Goal: Information Seeking & Learning: Compare options

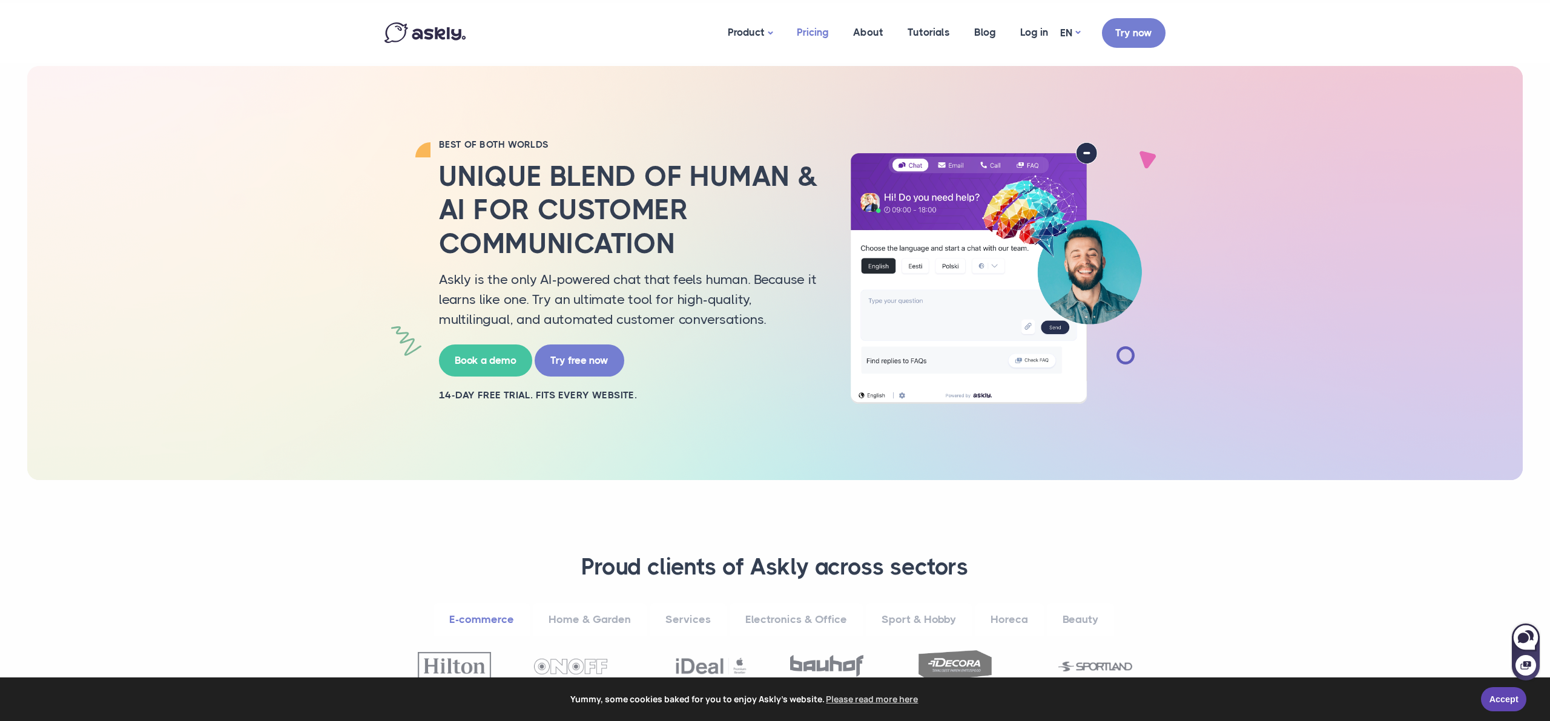
click at [815, 30] on link "Pricing" at bounding box center [813, 32] width 56 height 59
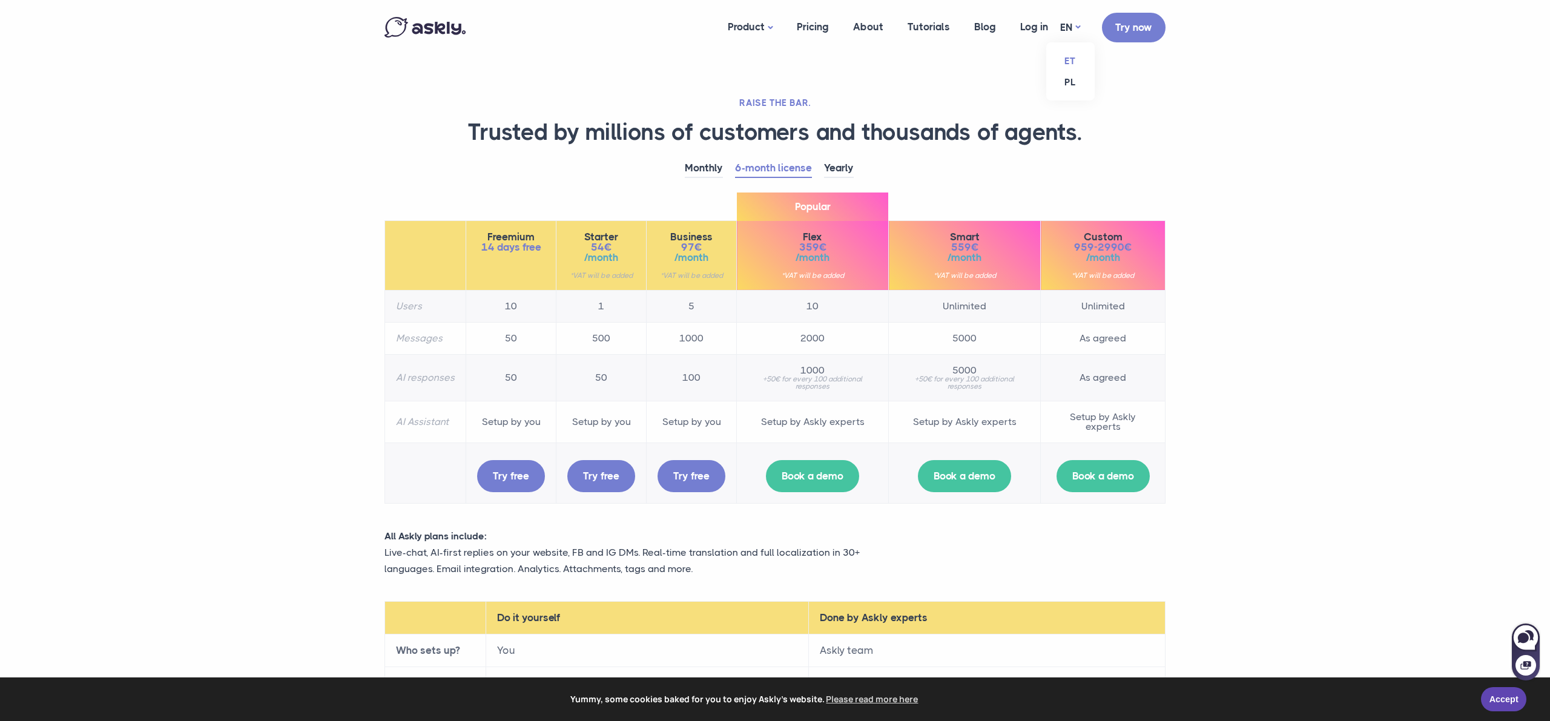
click at [1073, 61] on link "ET" at bounding box center [1070, 60] width 48 height 21
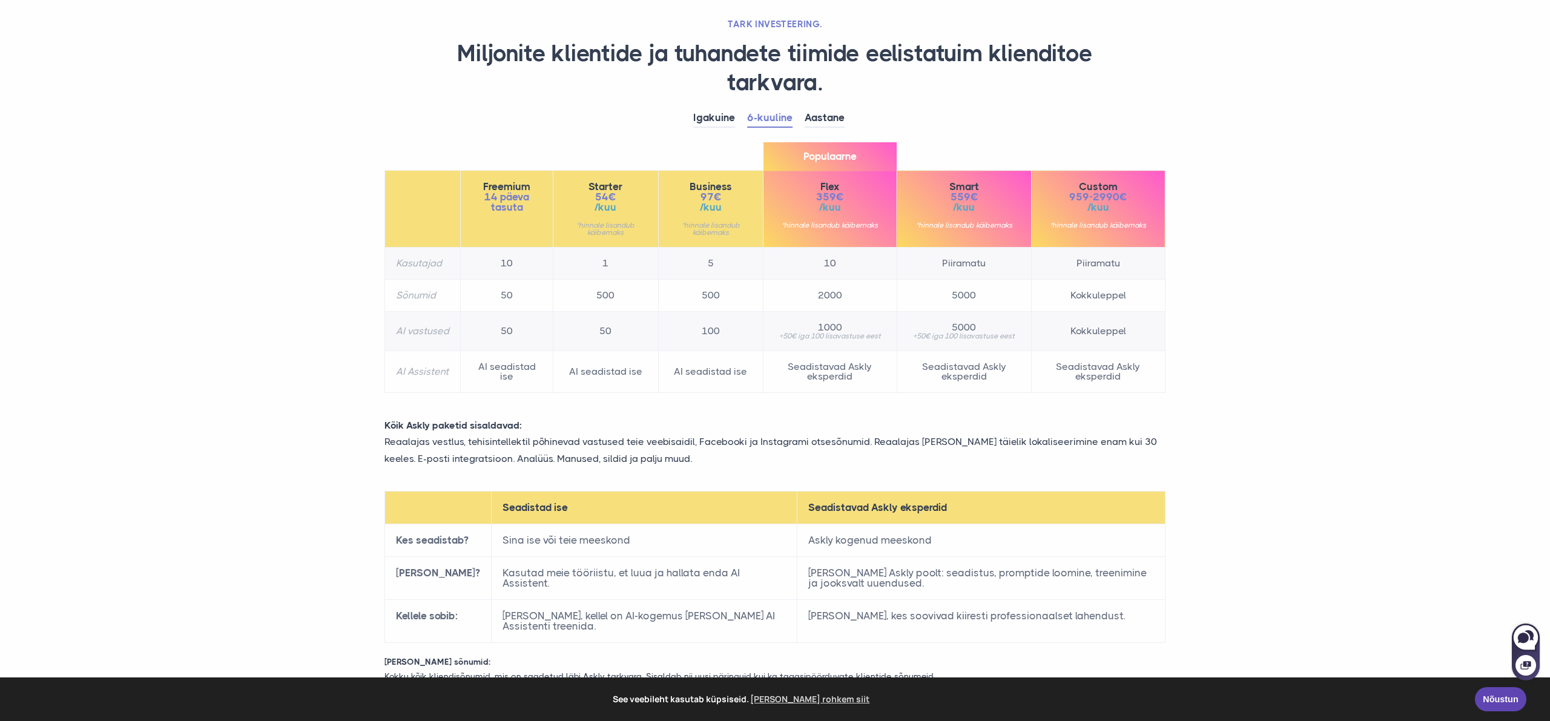
scroll to position [62, 0]
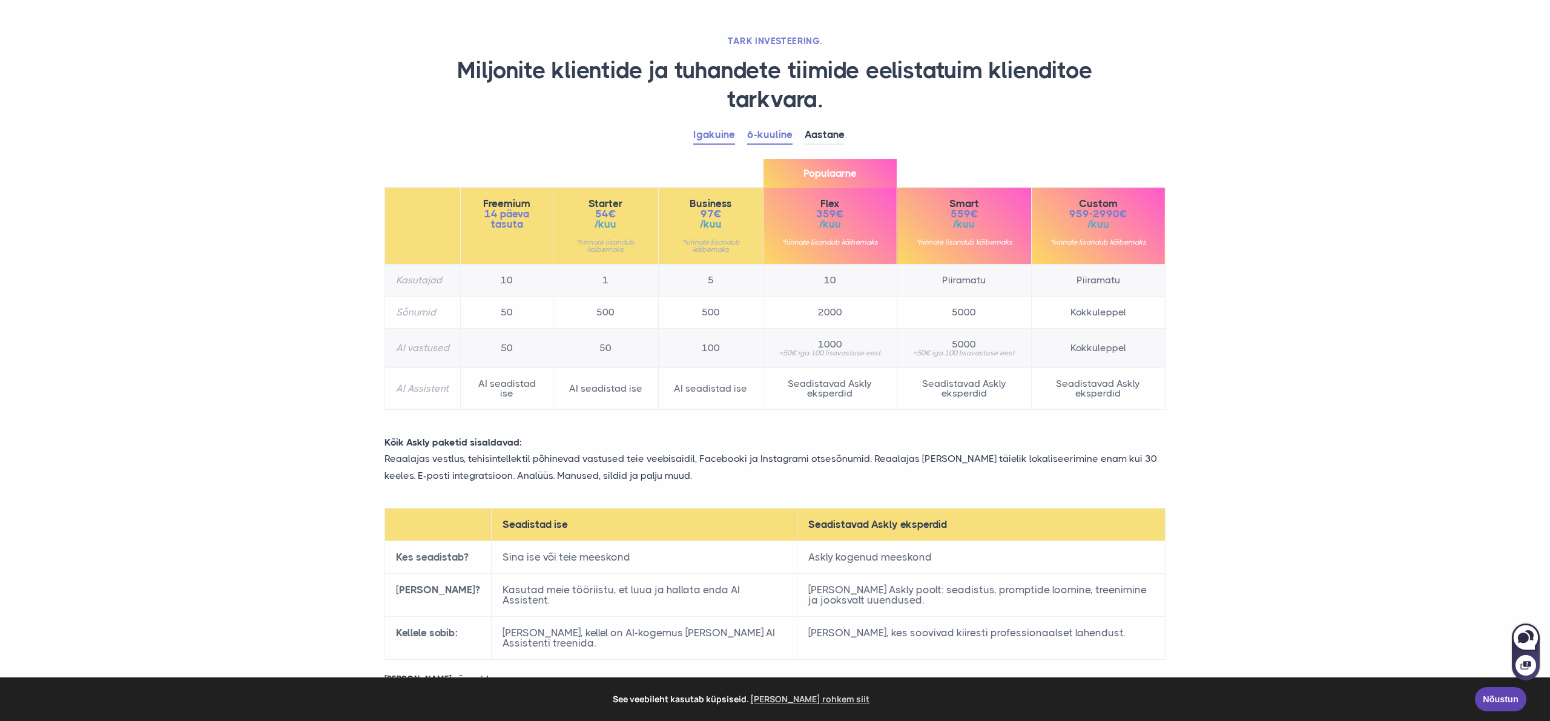
click at [722, 139] on link "Igakuine" at bounding box center [714, 135] width 42 height 19
click at [762, 137] on link "6-kuuline" at bounding box center [769, 135] width 45 height 19
click at [823, 136] on link "Aastane" at bounding box center [825, 135] width 40 height 19
click at [782, 142] on link "6-kuuline" at bounding box center [769, 135] width 45 height 19
click at [728, 140] on link "Igakuine" at bounding box center [714, 135] width 42 height 19
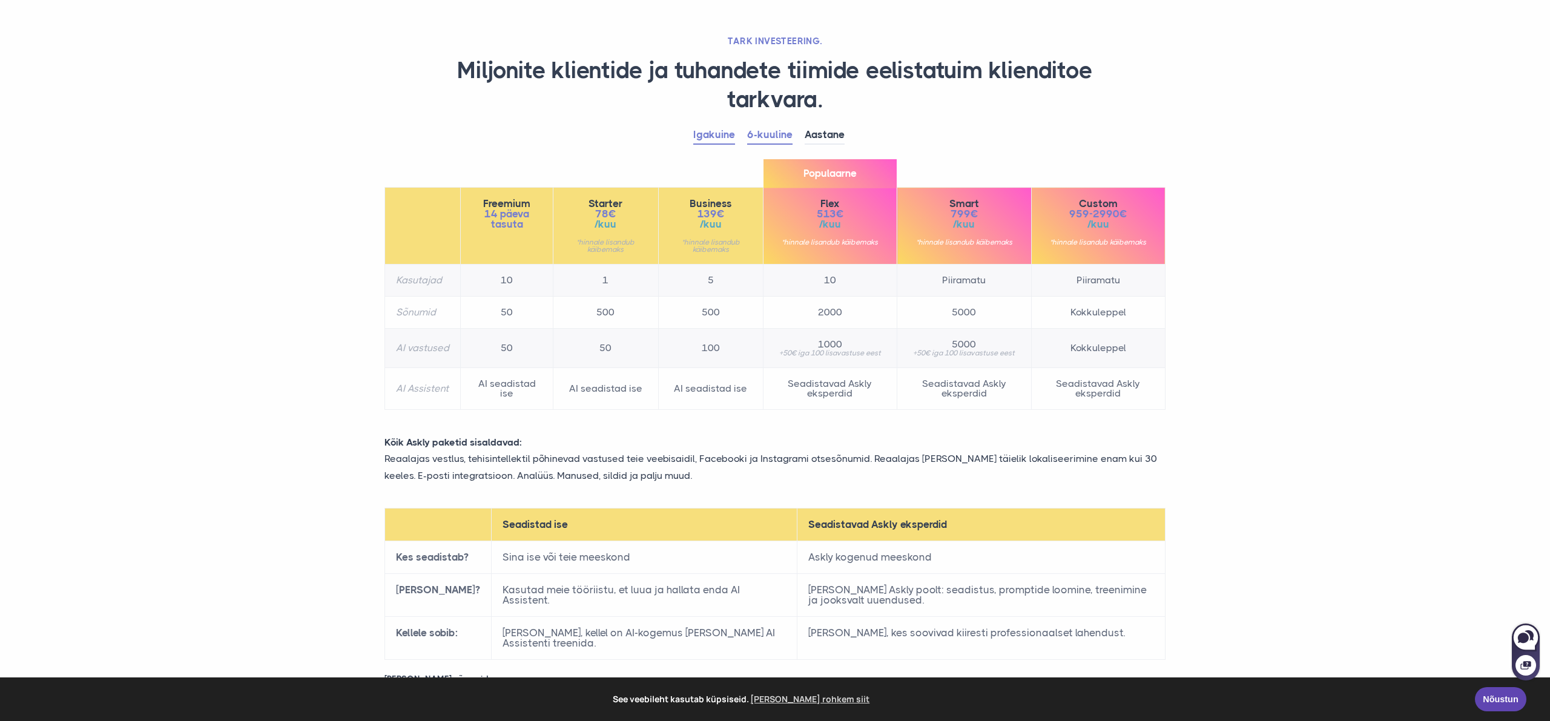
click at [773, 139] on link "6-kuuline" at bounding box center [769, 135] width 45 height 19
click at [612, 314] on td "500" at bounding box center [605, 313] width 105 height 32
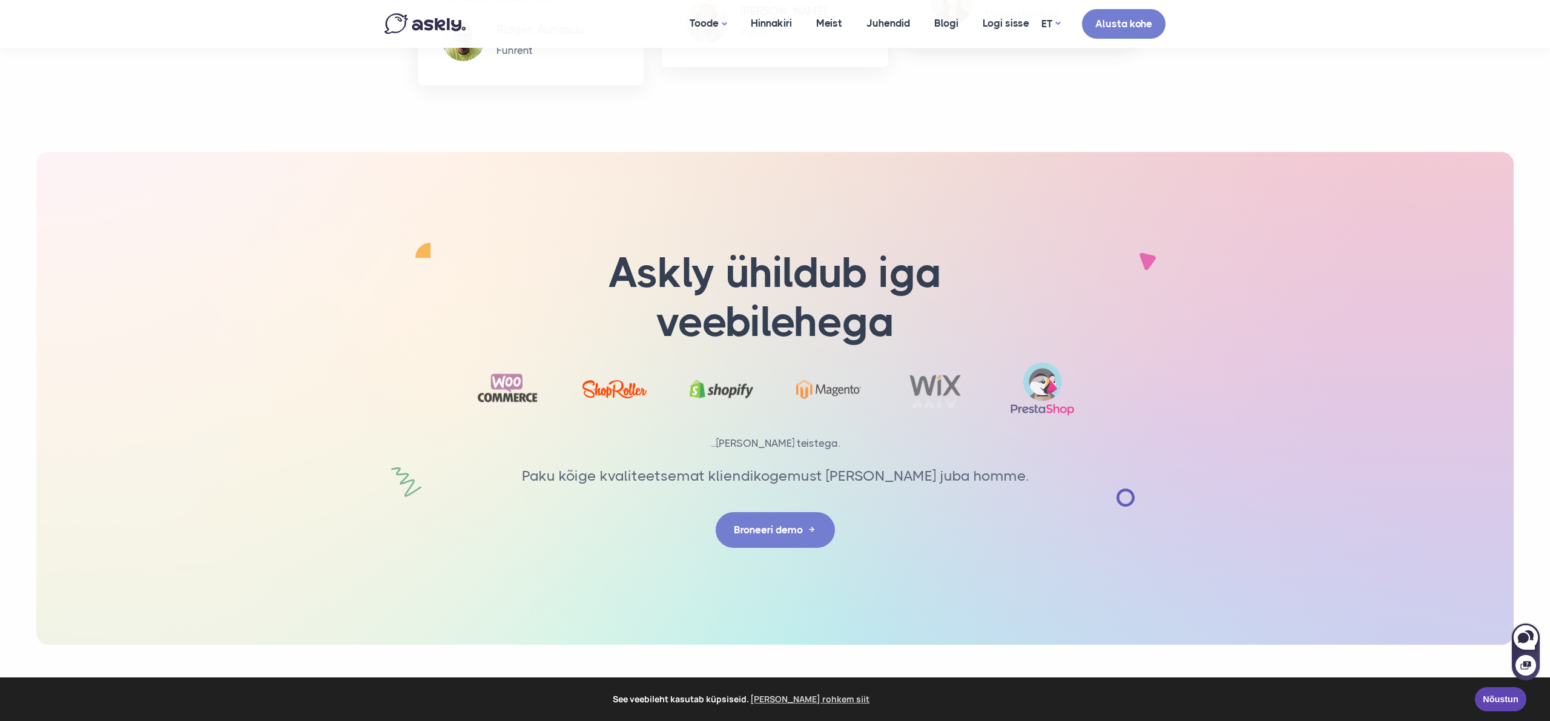
scroll to position [1836, 0]
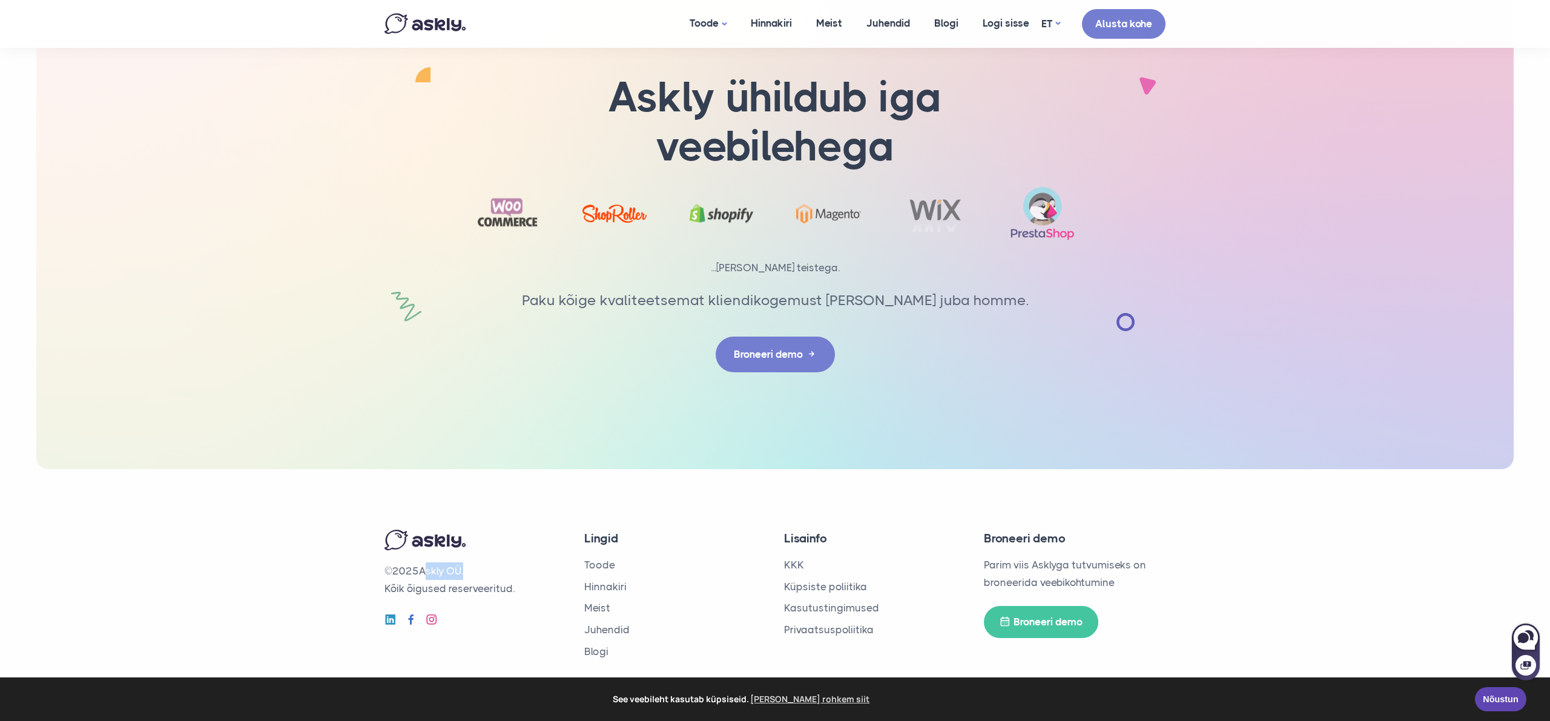
drag, startPoint x: 425, startPoint y: 570, endPoint x: 466, endPoint y: 571, distance: 40.6
click at [466, 571] on p "© 2025 Askly OÜ. Kõik õigused reserveeritud." at bounding box center [475, 579] width 182 height 35
copy p "Askly OÜ"
